Goal: Transaction & Acquisition: Purchase product/service

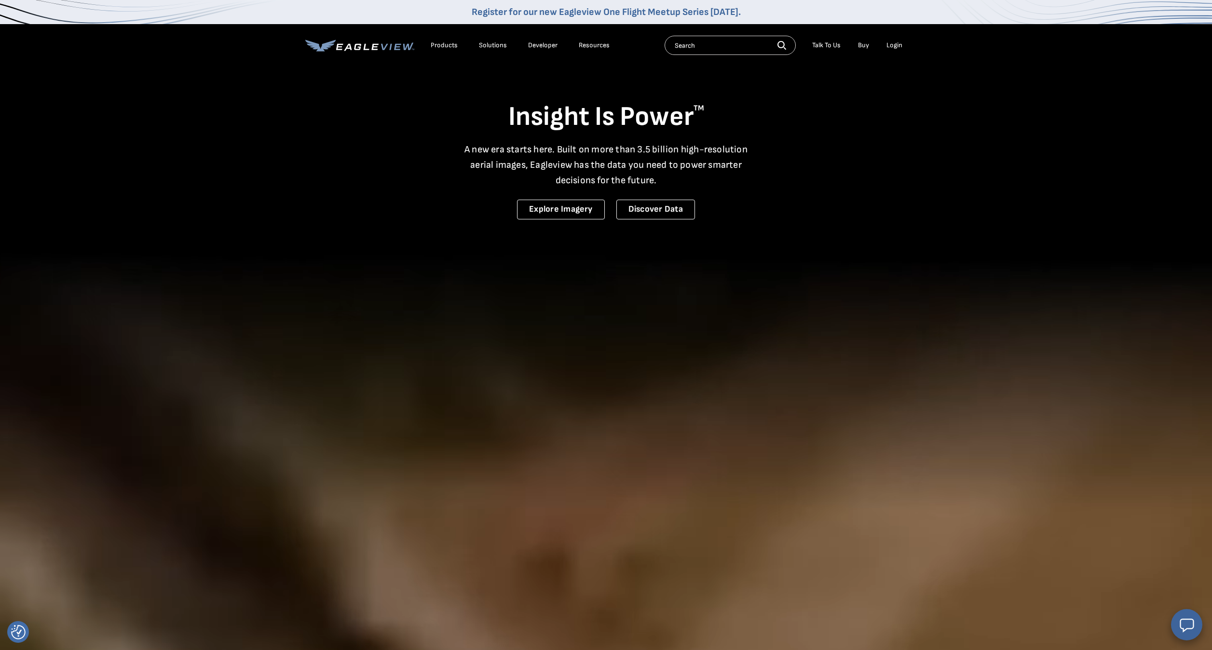
click at [891, 46] on div "Login" at bounding box center [894, 45] width 16 height 9
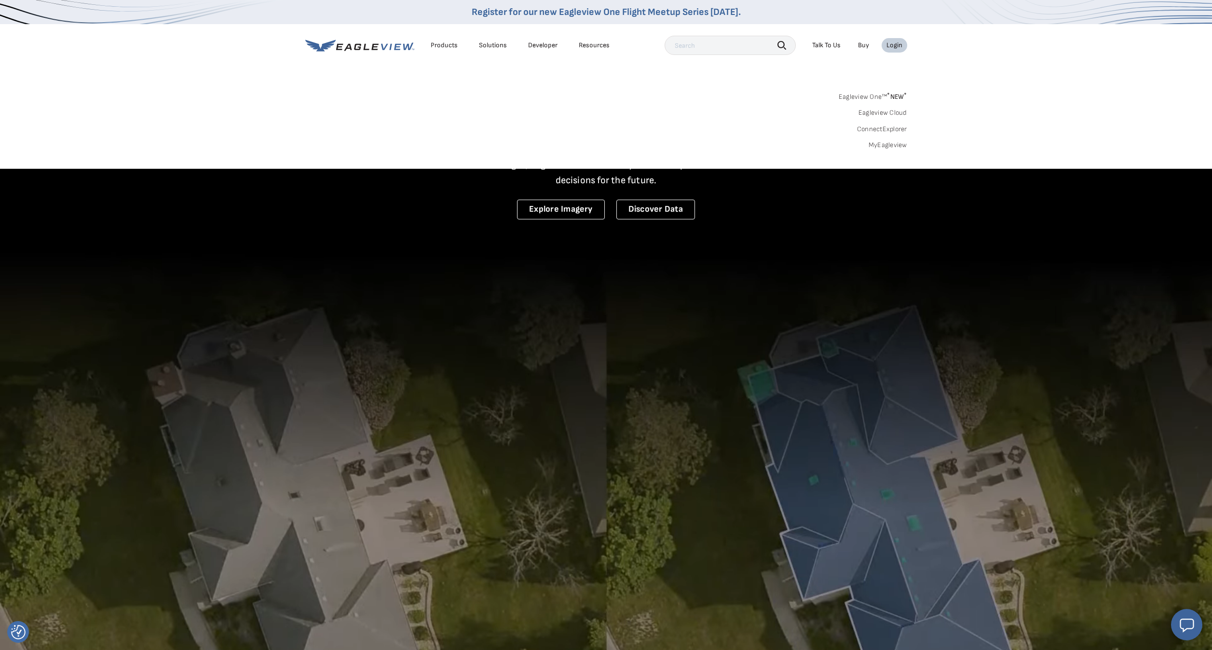
click at [892, 46] on div "Login" at bounding box center [894, 45] width 16 height 9
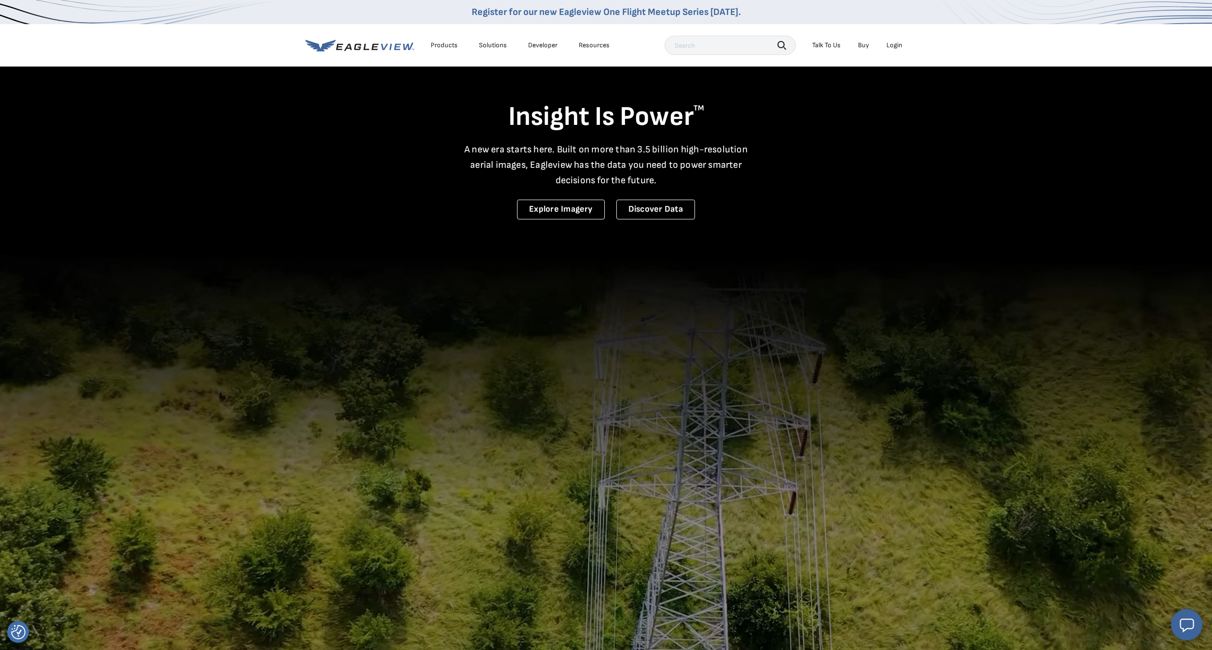
click at [892, 46] on div "Login" at bounding box center [894, 45] width 16 height 9
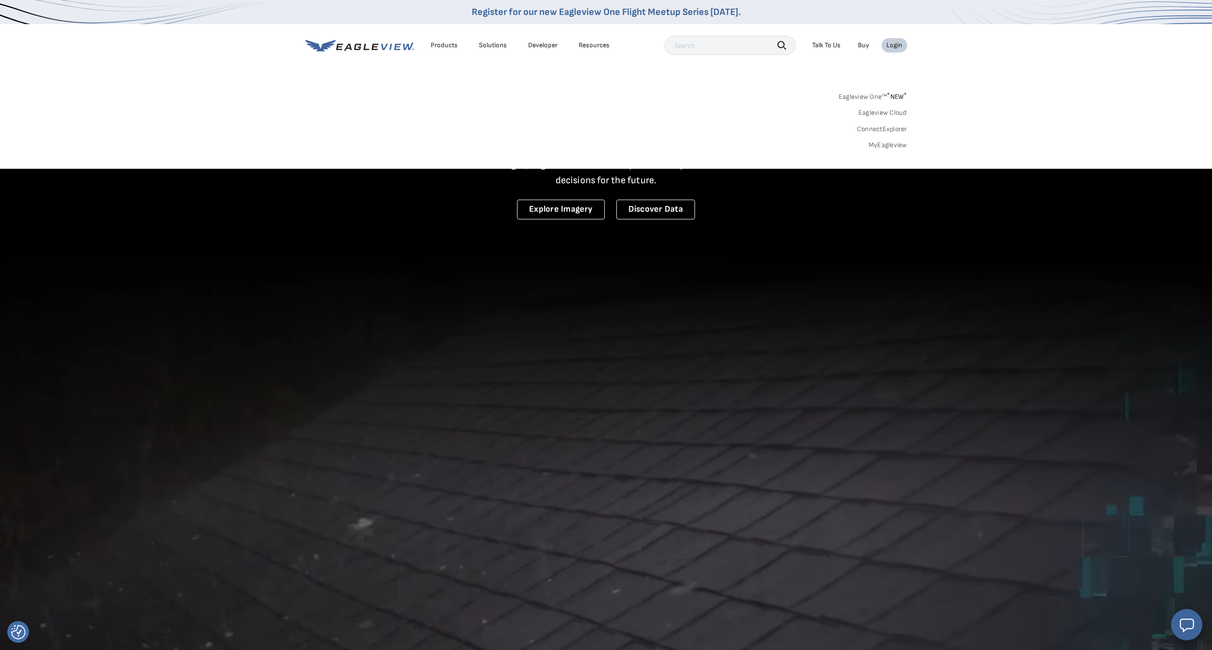
click at [879, 146] on link "MyEagleview" at bounding box center [887, 145] width 39 height 9
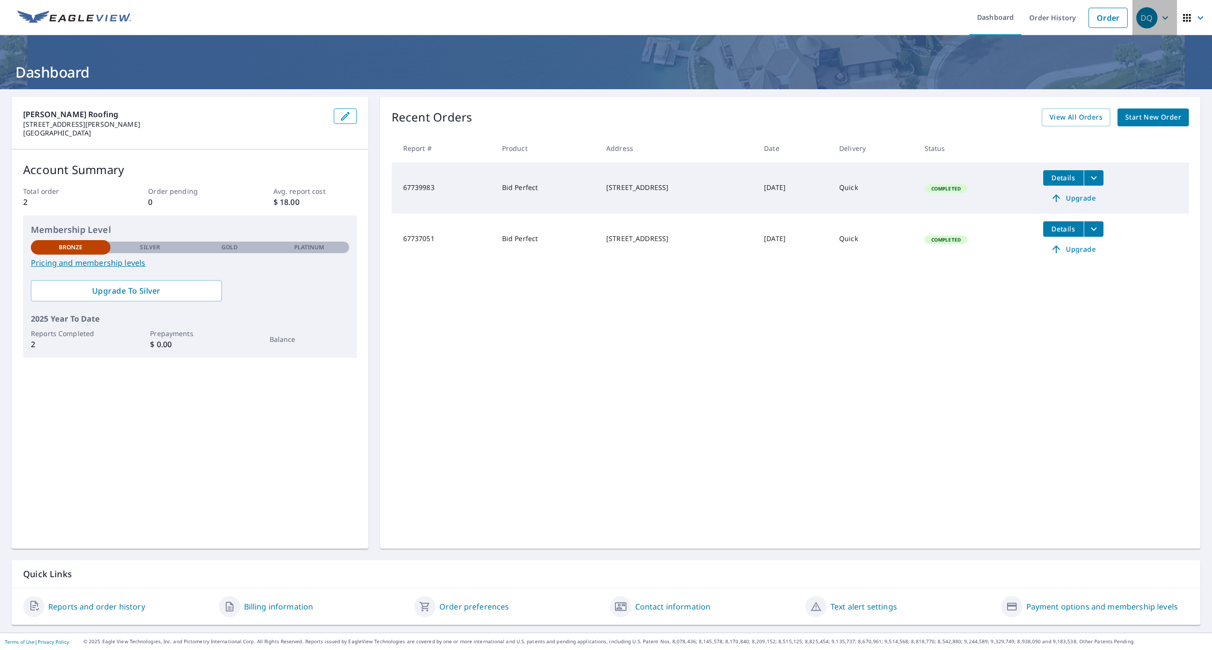
click at [1167, 16] on icon "button" at bounding box center [1165, 18] width 12 height 12
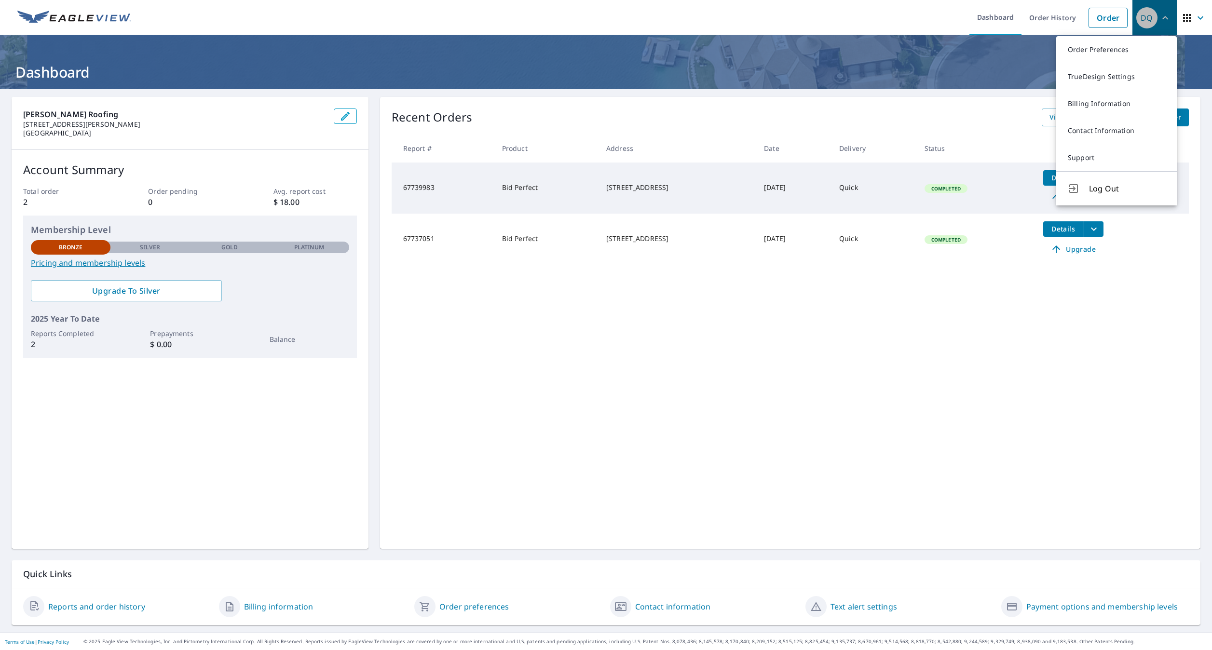
click at [1166, 16] on icon "button" at bounding box center [1165, 18] width 12 height 12
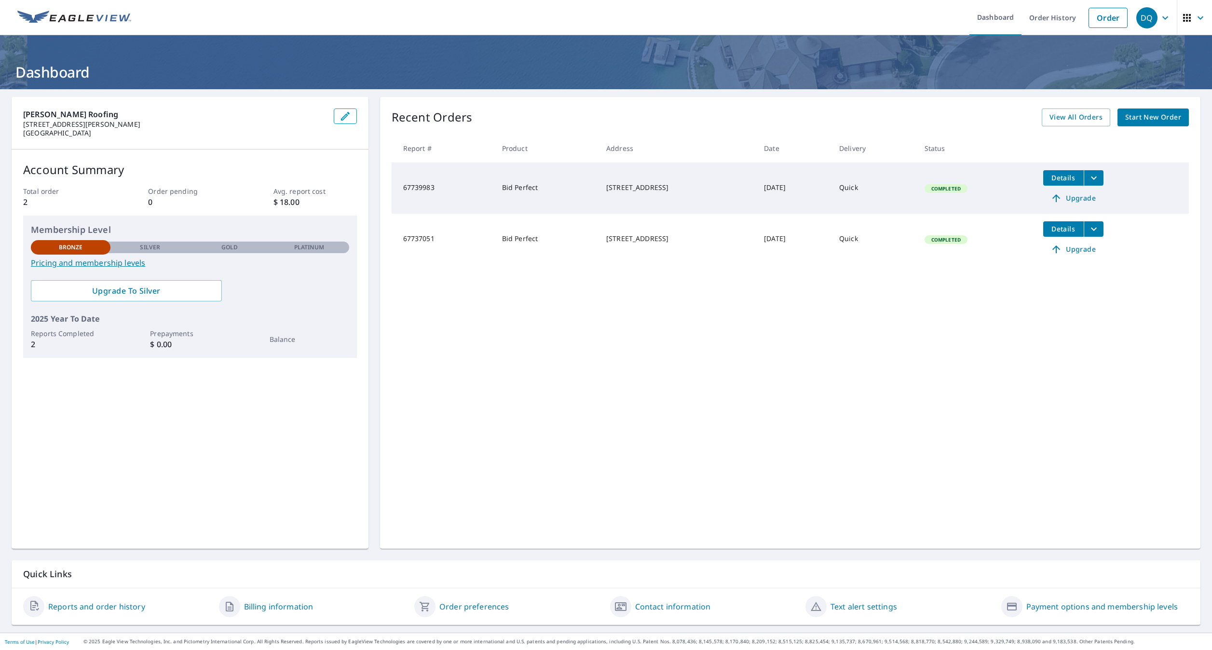
click at [1166, 16] on icon "button" at bounding box center [1165, 18] width 12 height 12
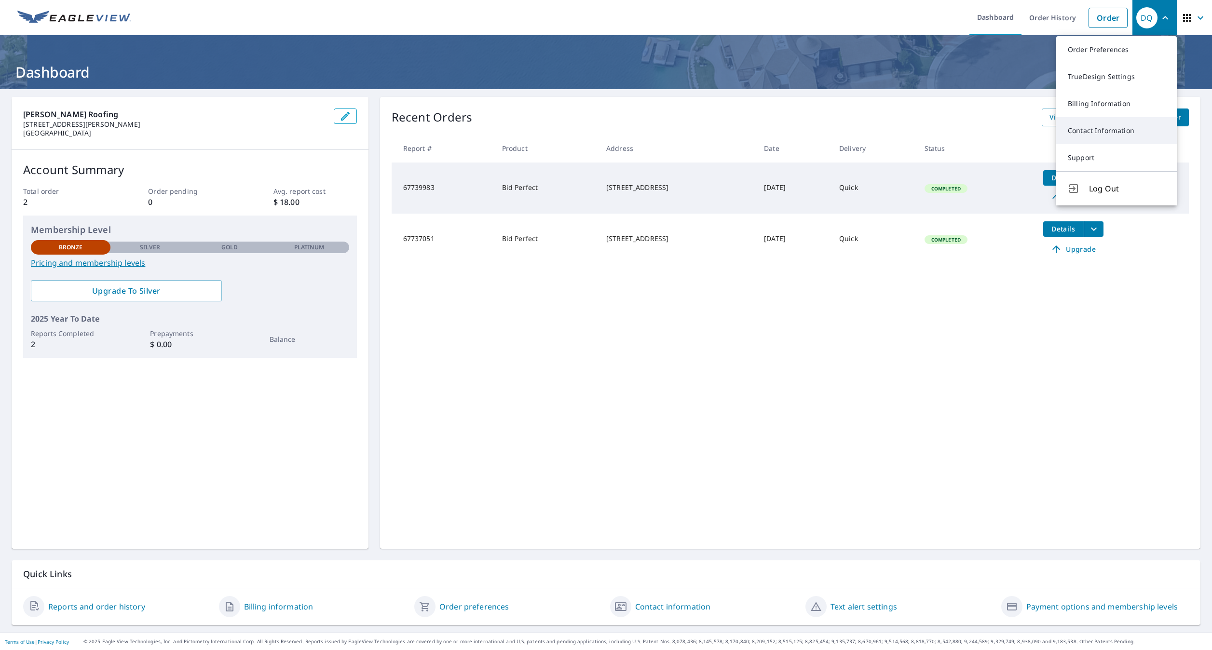
click at [1094, 127] on link "Contact Information" at bounding box center [1116, 130] width 121 height 27
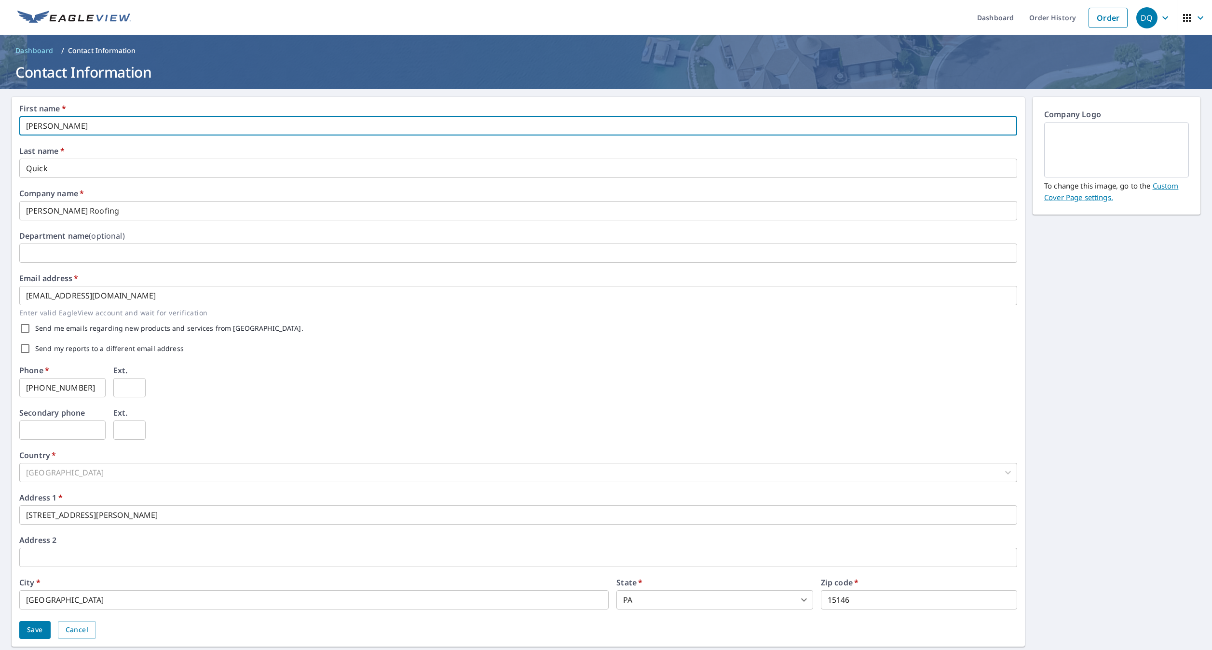
click at [90, 127] on input "David" at bounding box center [518, 125] width 998 height 19
type input "Hoffman"
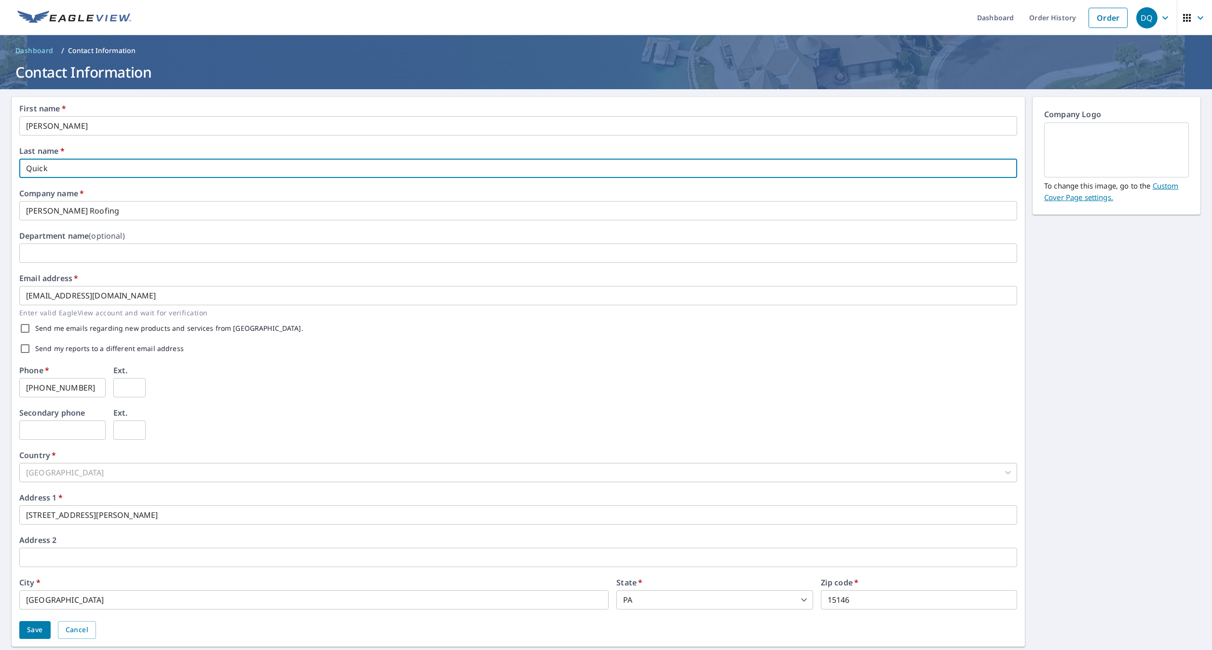
click at [82, 171] on input "Quick" at bounding box center [518, 168] width 998 height 19
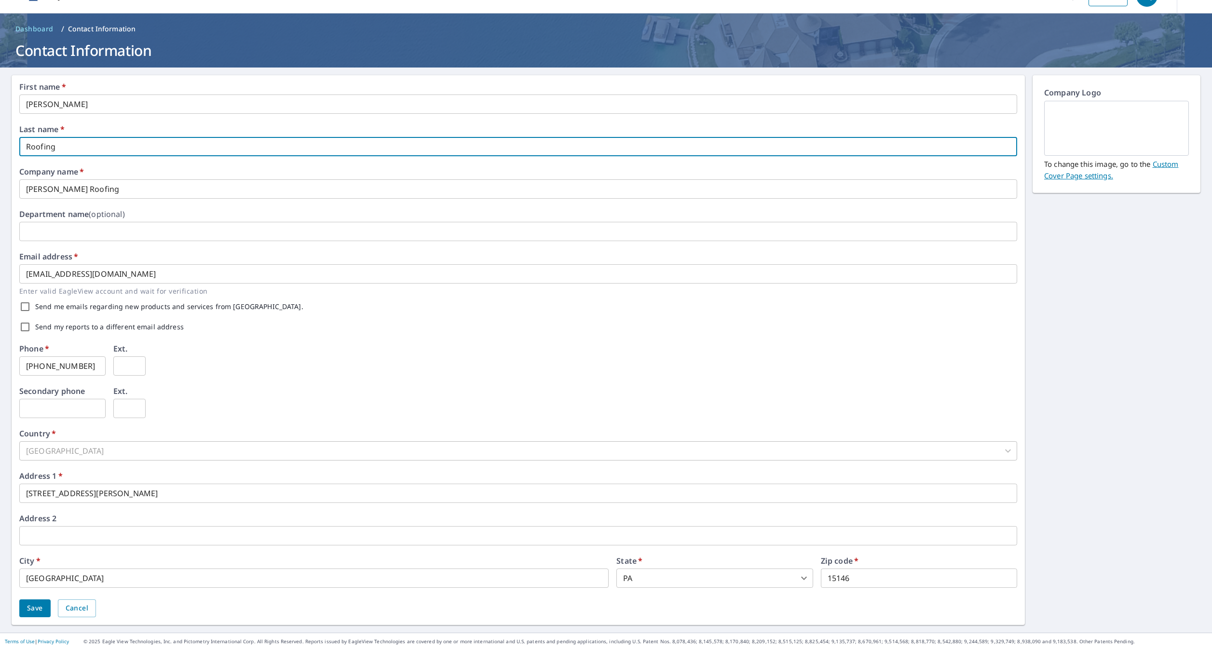
scroll to position [21, 0]
type input "Roofing"
click at [1090, 125] on img at bounding box center [1117, 129] width 122 height 52
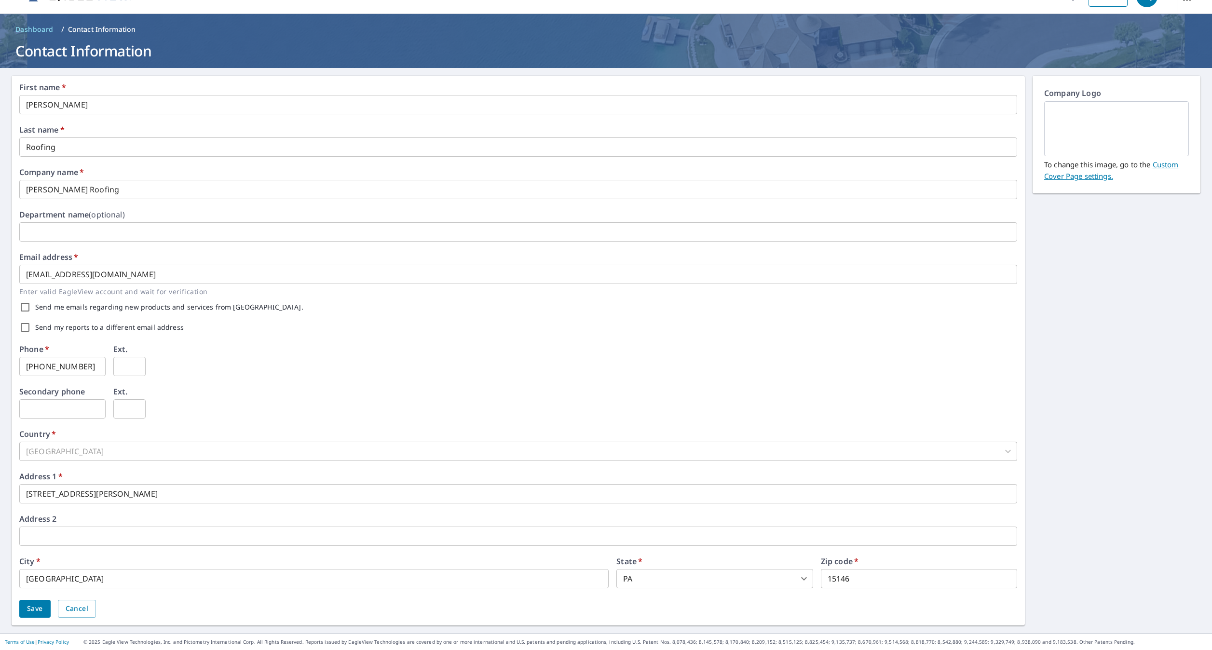
click at [1064, 122] on img at bounding box center [1117, 129] width 122 height 52
click at [39, 612] on span "Save" at bounding box center [35, 609] width 16 height 12
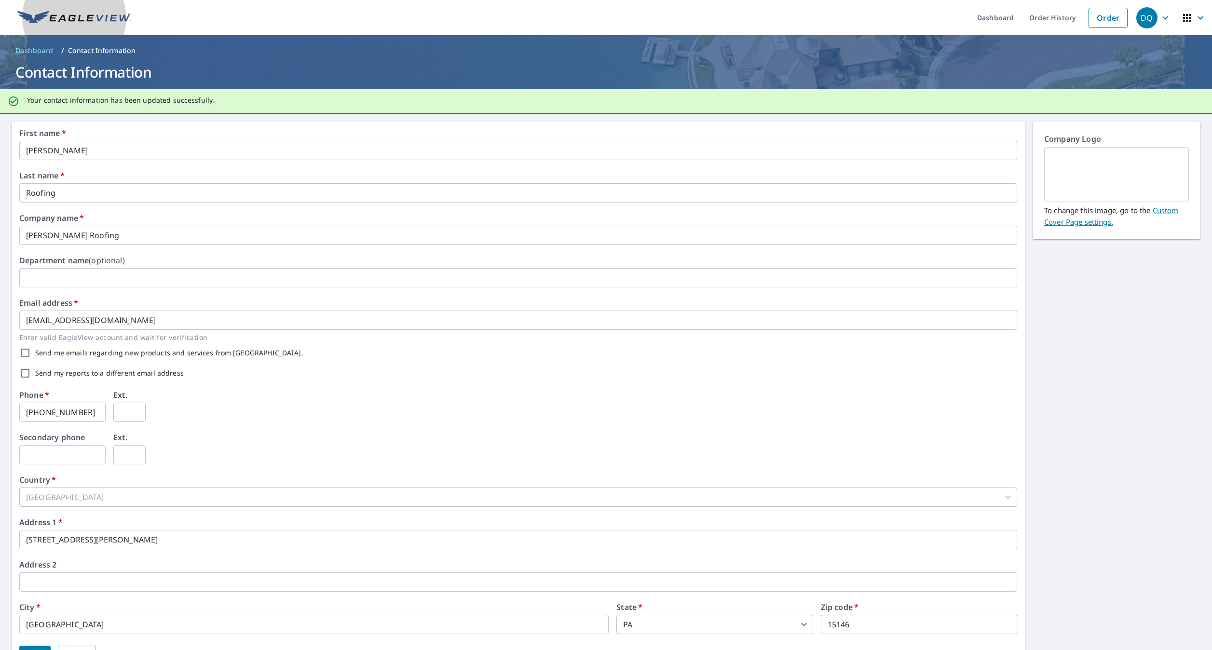
click at [62, 18] on img at bounding box center [74, 18] width 114 height 14
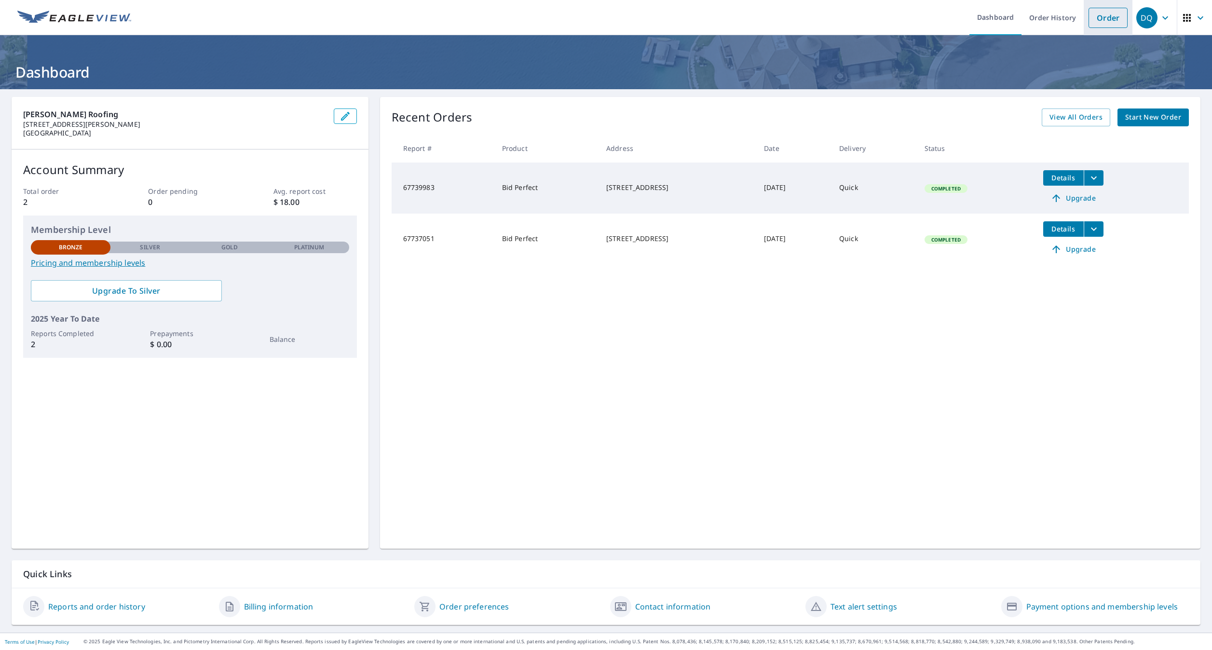
click at [1115, 23] on link "Order" at bounding box center [1107, 18] width 39 height 20
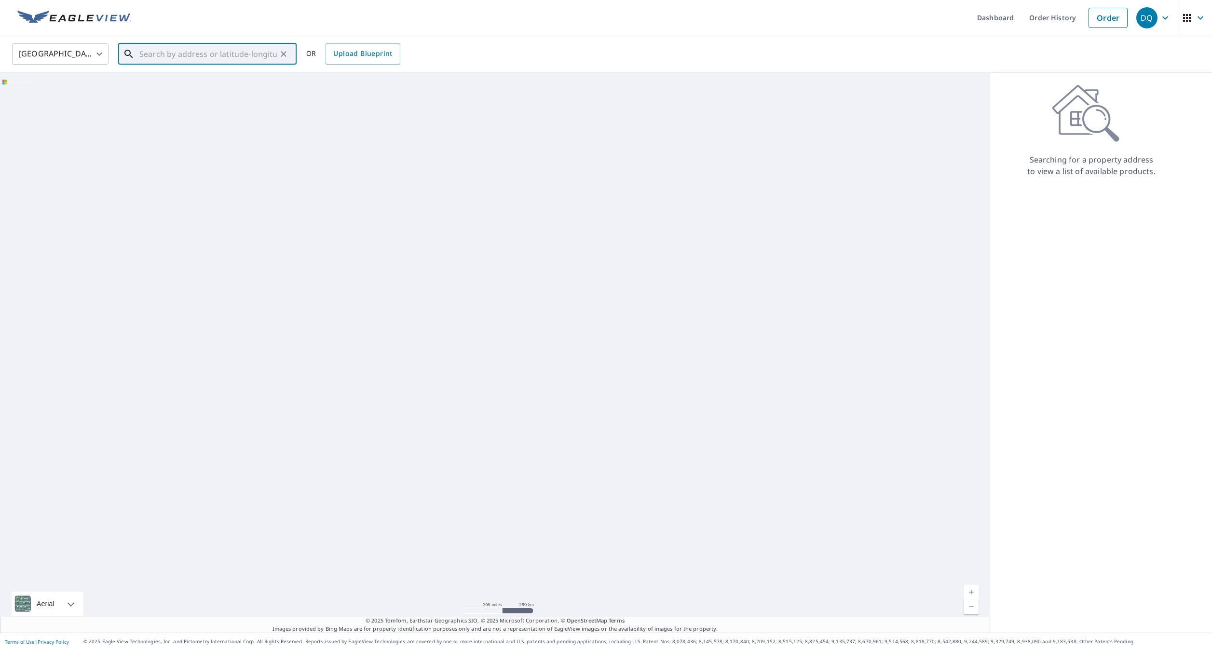
click at [172, 53] on input "text" at bounding box center [207, 54] width 137 height 27
click at [168, 89] on p "Pittsburgh, PA 15234" at bounding box center [212, 97] width 151 height 19
type input "850 Baldwin St Pittsburgh, PA 15234"
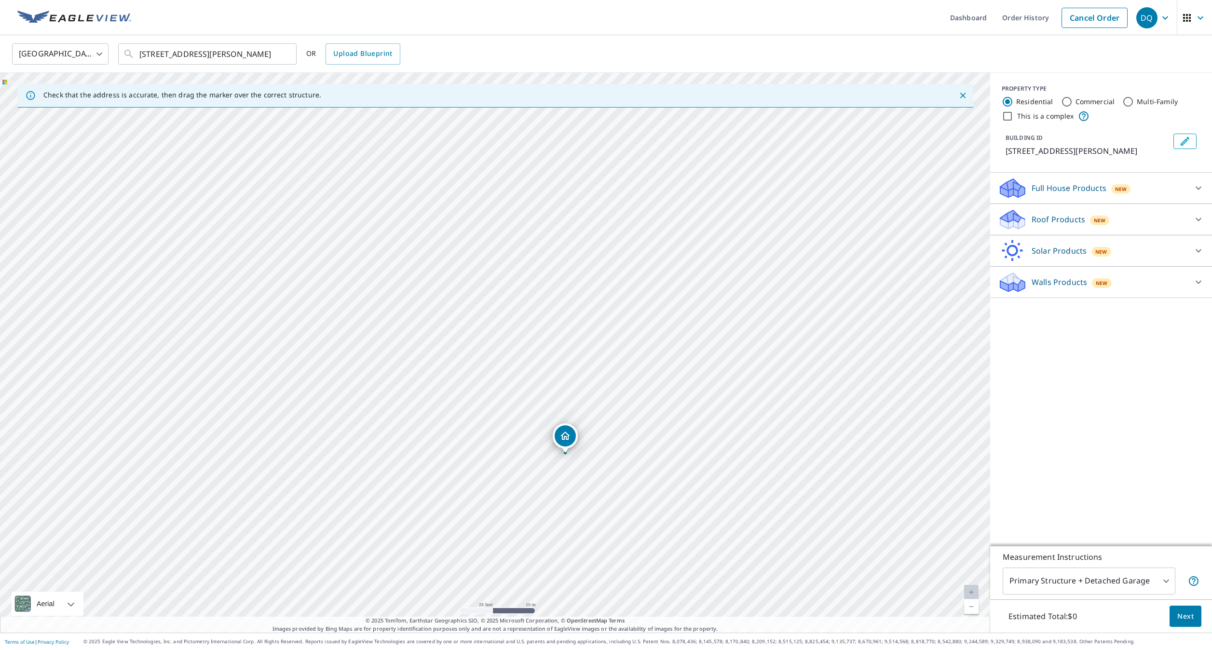
drag, startPoint x: 471, startPoint y: 328, endPoint x: 509, endPoint y: 394, distance: 76.7
click at [509, 394] on div "850 Baldwin St Pittsburgh, PA 15234" at bounding box center [495, 353] width 990 height 560
drag, startPoint x: 503, startPoint y: 369, endPoint x: 473, endPoint y: 325, distance: 54.0
click at [473, 325] on div "850 Baldwin St Pittsburgh, PA 15234" at bounding box center [495, 353] width 990 height 560
click at [1173, 221] on div "Roof Products New" at bounding box center [1092, 219] width 189 height 23
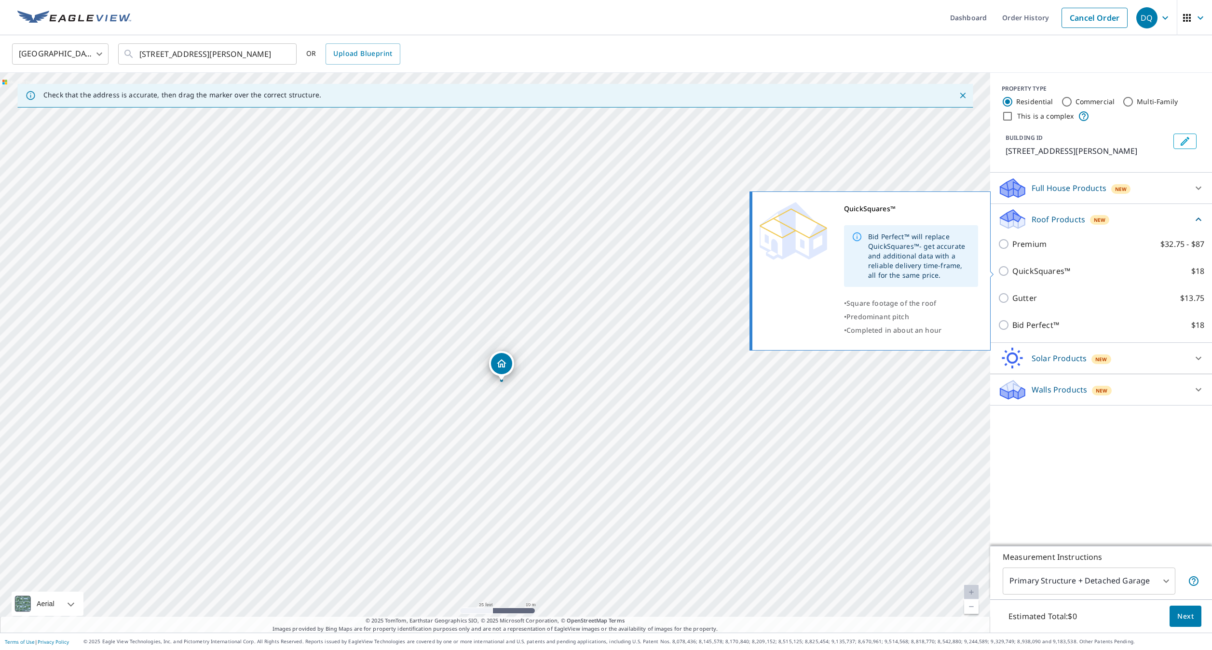
click at [1002, 270] on input "QuickSquares™ $18" at bounding box center [1005, 271] width 14 height 12
checkbox input "true"
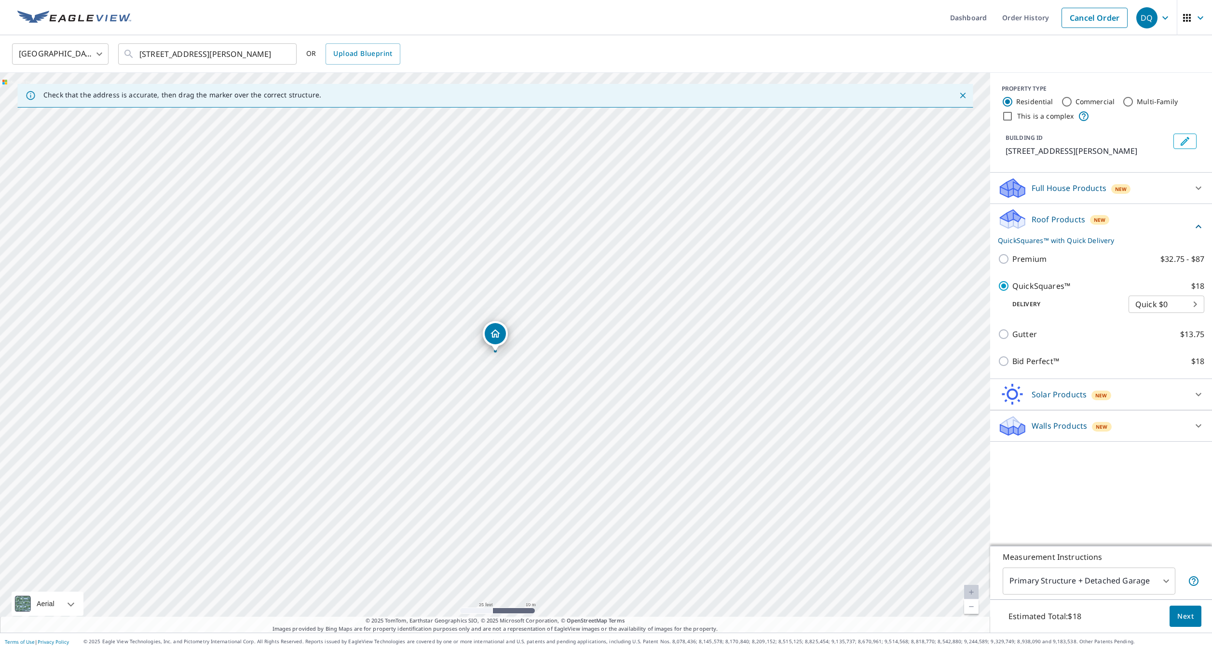
click at [1193, 615] on span "Next" at bounding box center [1185, 616] width 16 height 12
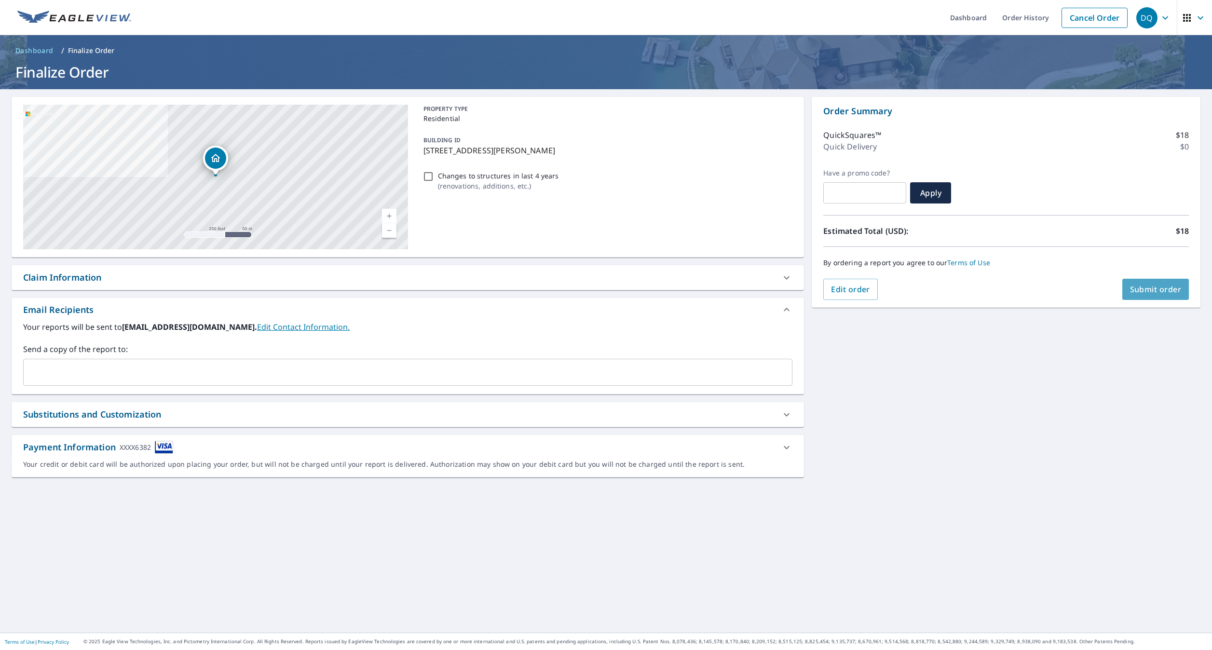
click at [1153, 293] on span "Submit order" at bounding box center [1156, 289] width 52 height 11
